Goal: Task Accomplishment & Management: Use online tool/utility

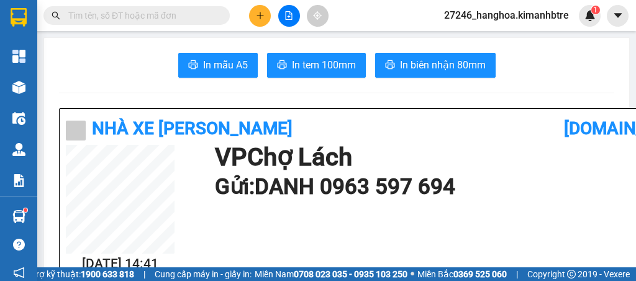
click at [290, 16] on icon "file-add" at bounding box center [288, 15] width 9 height 9
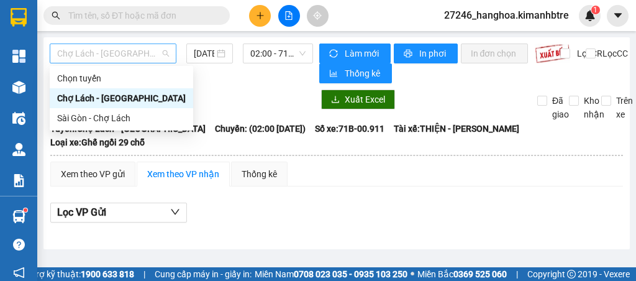
click at [151, 55] on span "Chợ Lách - [GEOGRAPHIC_DATA]" at bounding box center [113, 53] width 112 height 19
drag, startPoint x: 127, startPoint y: 124, endPoint x: 160, endPoint y: 88, distance: 48.3
click at [127, 119] on div "Sài Gòn - Chợ Lách" at bounding box center [121, 118] width 129 height 14
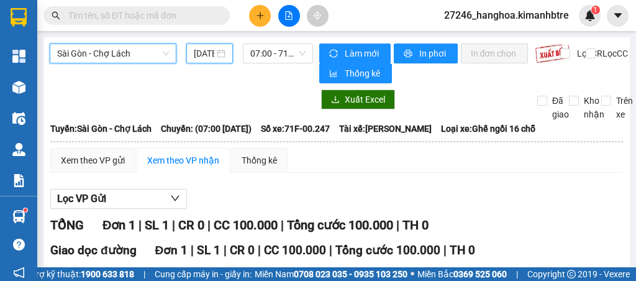
click at [202, 47] on input "[DATE]" at bounding box center [204, 54] width 21 height 14
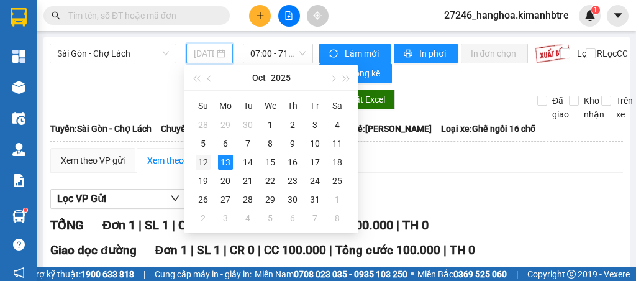
click at [205, 162] on div "12" at bounding box center [203, 162] width 15 height 15
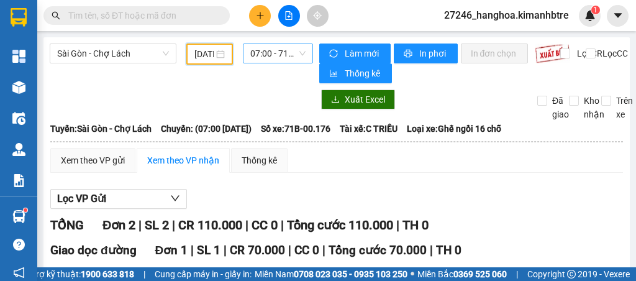
click at [250, 50] on span "07:00 - 71B-00.176" at bounding box center [277, 53] width 55 height 19
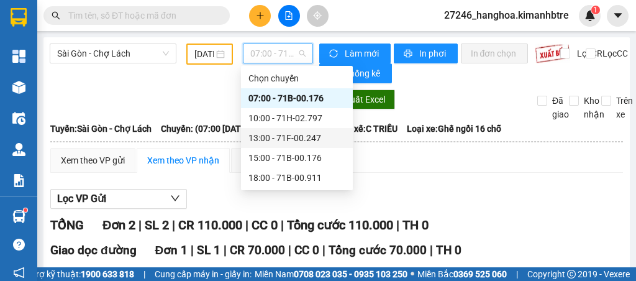
click at [272, 132] on div "13:00 - 71F-00.247" at bounding box center [296, 138] width 97 height 14
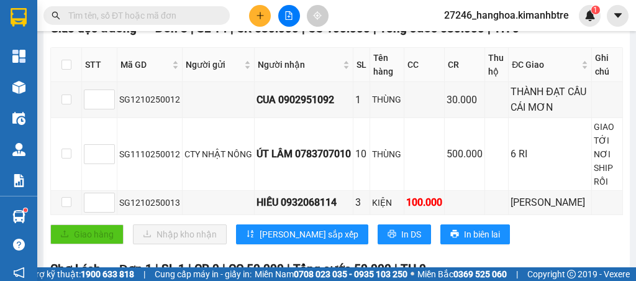
scroll to position [248, 0]
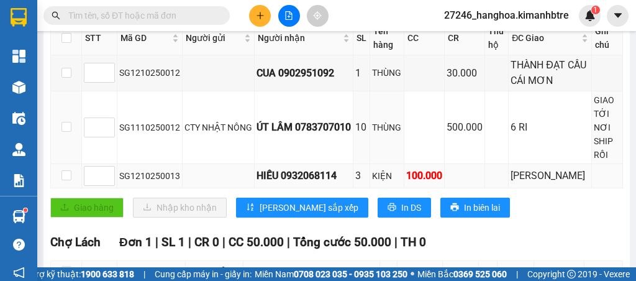
click at [473, 168] on td at bounding box center [465, 176] width 40 height 24
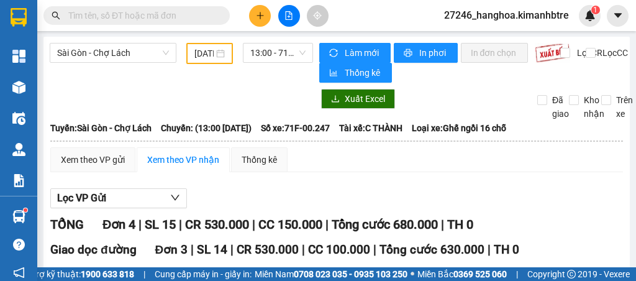
scroll to position [0, 0]
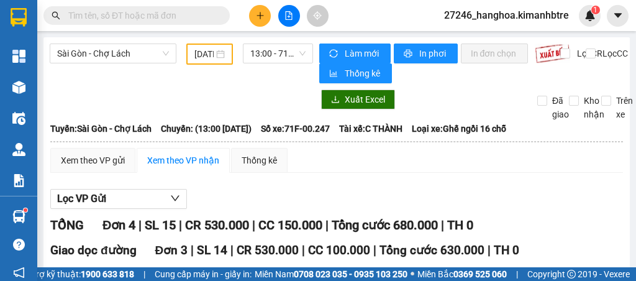
click at [217, 53] on div "[DATE]" at bounding box center [209, 54] width 31 height 14
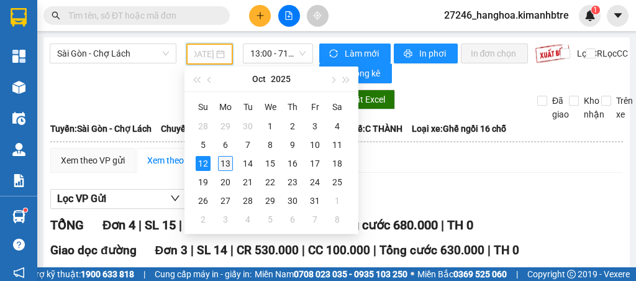
click at [227, 165] on div "13" at bounding box center [225, 163] width 15 height 15
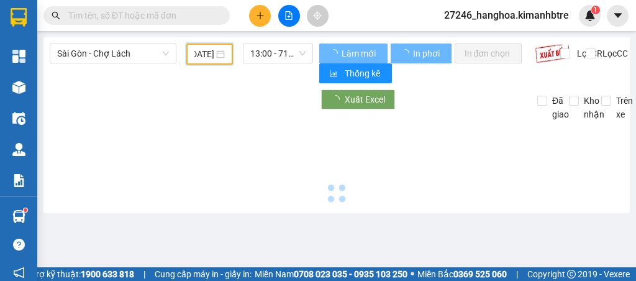
scroll to position [0, 24]
type input "[DATE]"
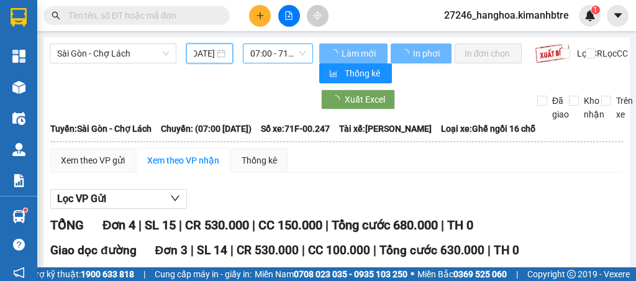
scroll to position [0, 23]
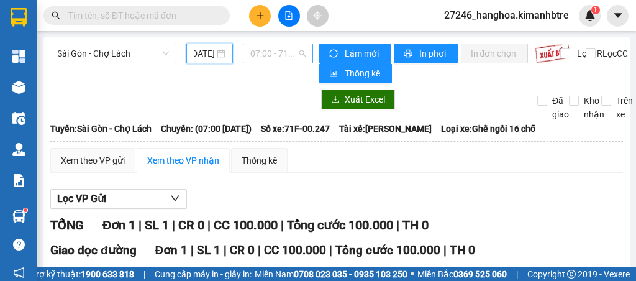
click at [276, 52] on span "07:00 - 71F-00.247" at bounding box center [277, 53] width 55 height 19
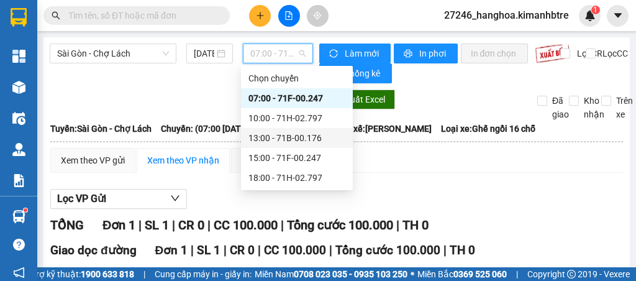
click at [275, 141] on div "13:00 - 71B-00.176" at bounding box center [296, 138] width 97 height 14
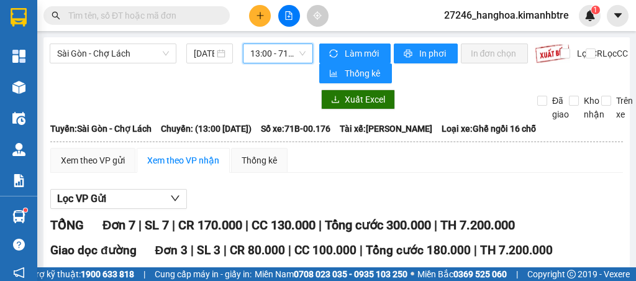
click at [277, 56] on span "13:00 - 71B-00.176" at bounding box center [277, 53] width 55 height 19
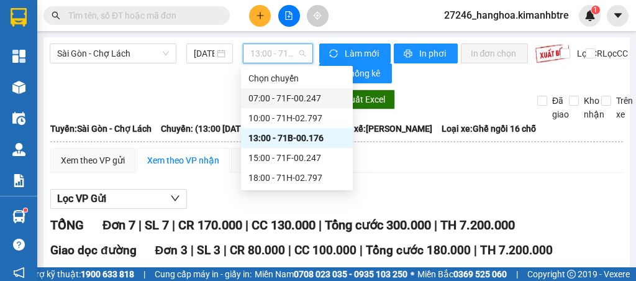
click at [272, 96] on div "07:00 - 71F-00.247" at bounding box center [296, 98] width 97 height 14
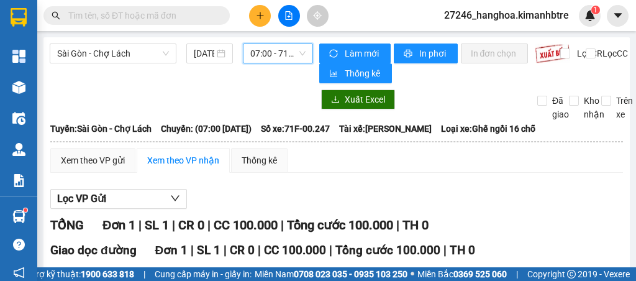
click at [305, 52] on div "07:00 - 71F-00.247" at bounding box center [278, 53] width 70 height 20
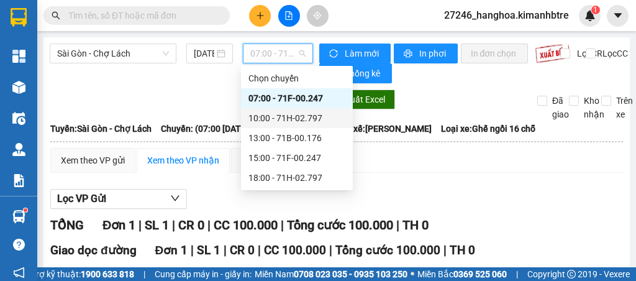
click at [288, 116] on div "10:00 - 71H-02.797" at bounding box center [296, 118] width 97 height 14
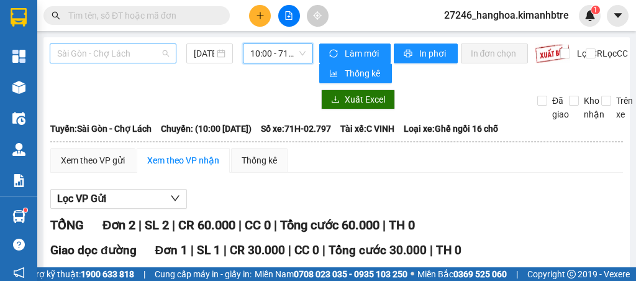
click at [153, 49] on span "Sài Gòn - Chợ Lách" at bounding box center [113, 53] width 112 height 19
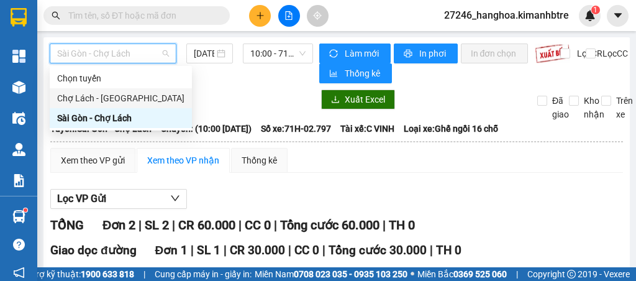
click at [107, 99] on div "Chợ Lách - [GEOGRAPHIC_DATA]" at bounding box center [120, 98] width 127 height 14
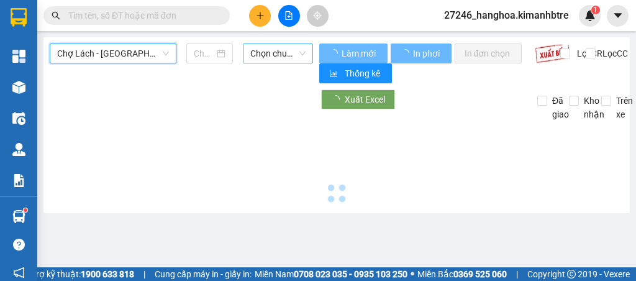
type input "[DATE]"
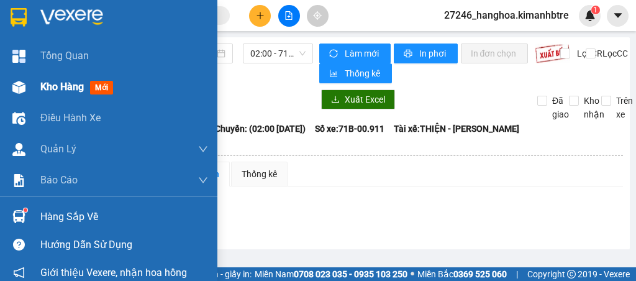
click at [66, 90] on span "Kho hàng" at bounding box center [61, 87] width 43 height 12
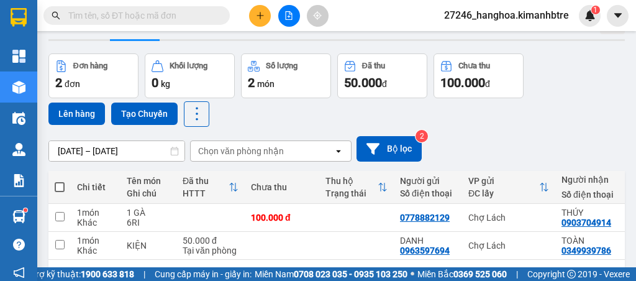
scroll to position [79, 0]
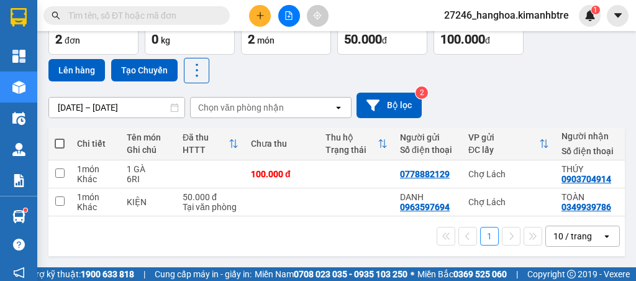
click at [57, 143] on span at bounding box center [60, 143] width 10 height 10
click at [60, 137] on input "checkbox" at bounding box center [60, 137] width 0 height 0
checkbox input "true"
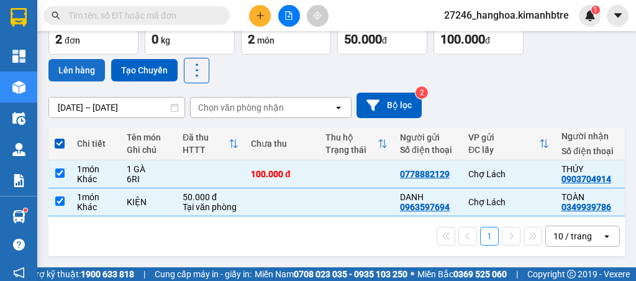
click at [86, 67] on button "Lên hàng" at bounding box center [76, 70] width 57 height 22
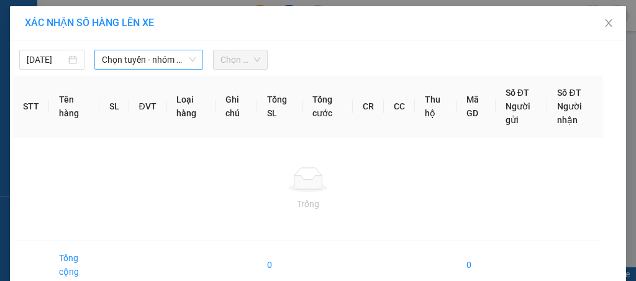
click at [145, 66] on span "Chọn tuyến - nhóm tuyến" at bounding box center [149, 59] width 94 height 19
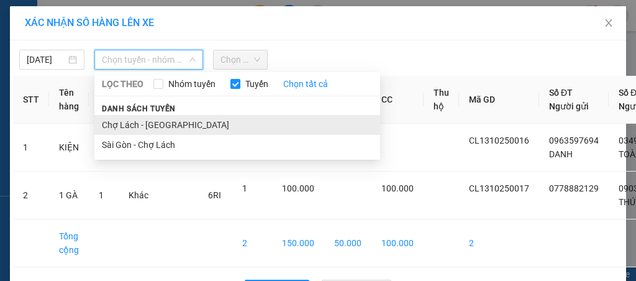
click at [147, 124] on li "Chợ Lách - [GEOGRAPHIC_DATA]" at bounding box center [237, 125] width 286 height 20
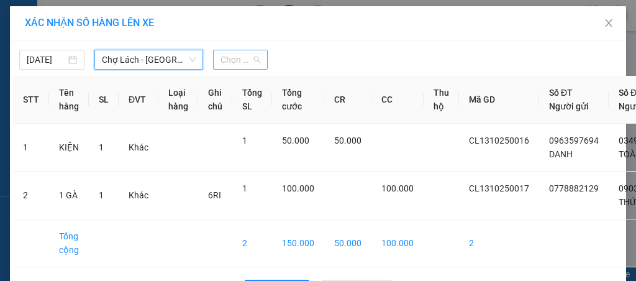
click at [216, 62] on div "Chọn chuyến" at bounding box center [240, 60] width 55 height 20
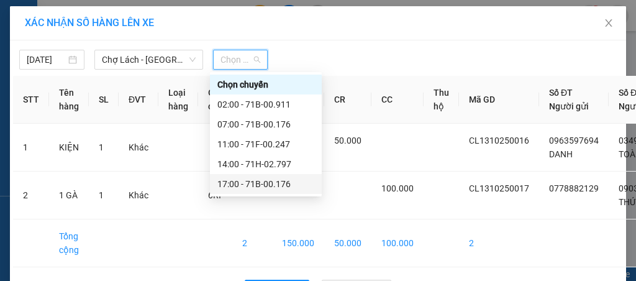
click at [232, 184] on div "17:00 - 71B-00.176" at bounding box center [265, 184] width 97 height 14
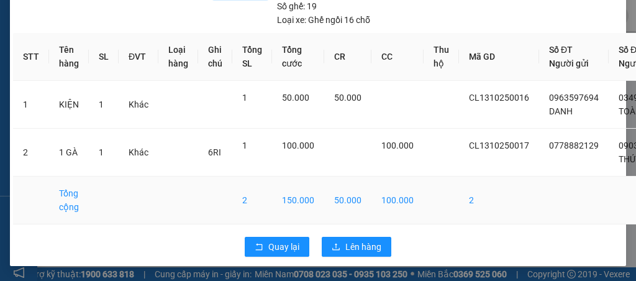
scroll to position [88, 0]
click at [338, 237] on button "Lên hàng" at bounding box center [357, 247] width 70 height 20
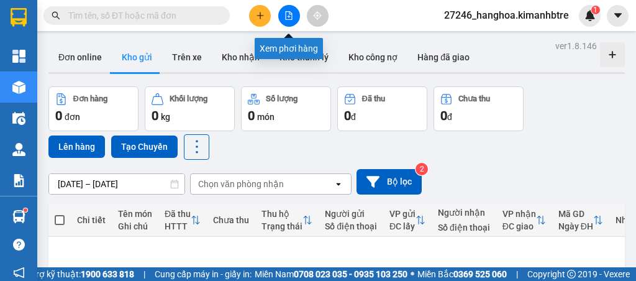
click at [294, 17] on button at bounding box center [289, 16] width 22 height 22
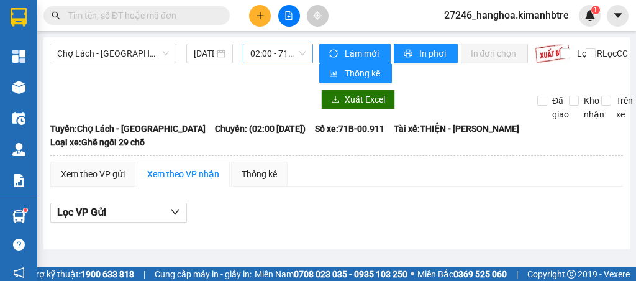
click at [263, 55] on span "02:00 - 71B-00.911" at bounding box center [277, 53] width 55 height 19
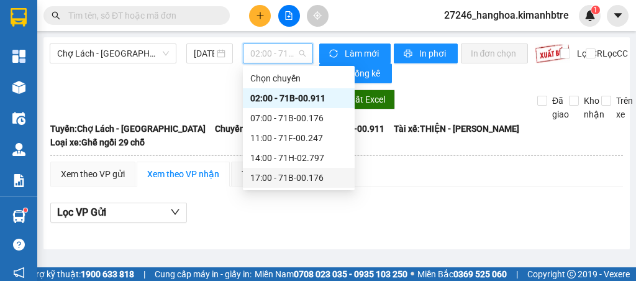
click at [276, 178] on div "17:00 - 71B-00.176" at bounding box center [298, 178] width 97 height 14
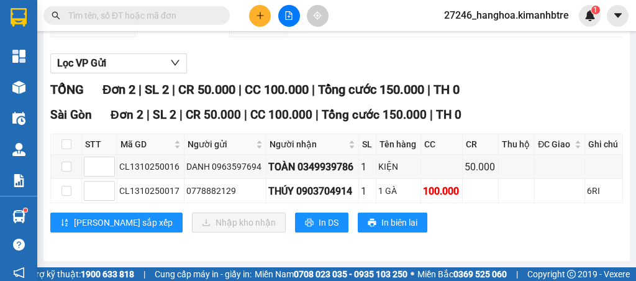
scroll to position [47, 0]
